Goal: Navigation & Orientation: Go to known website

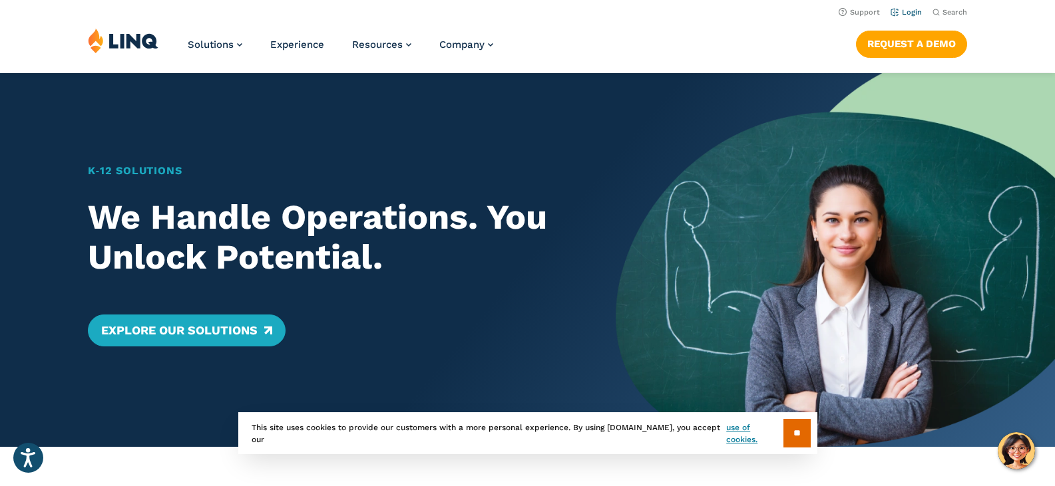
click at [913, 13] on link "Login" at bounding box center [905, 12] width 31 height 9
